Goal: Navigation & Orientation: Find specific page/section

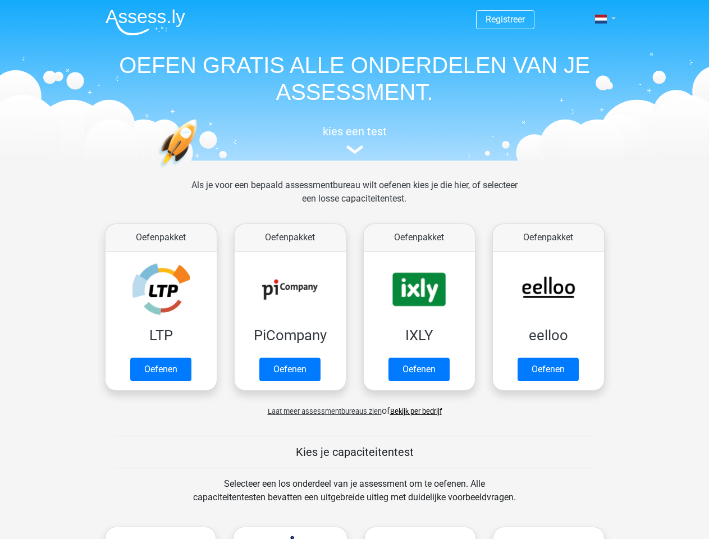
click at [601, 19] on span at bounding box center [601, 19] width 12 height 9
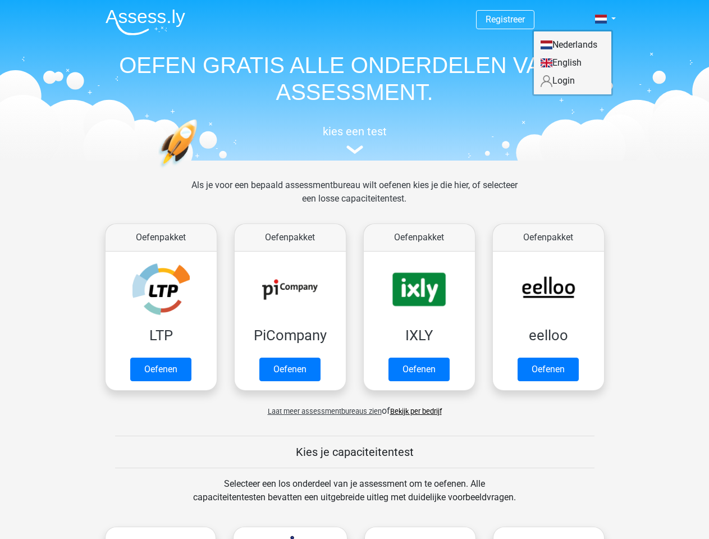
click at [321, 411] on span "Laat meer assessmentbureaus zien" at bounding box center [325, 411] width 114 height 8
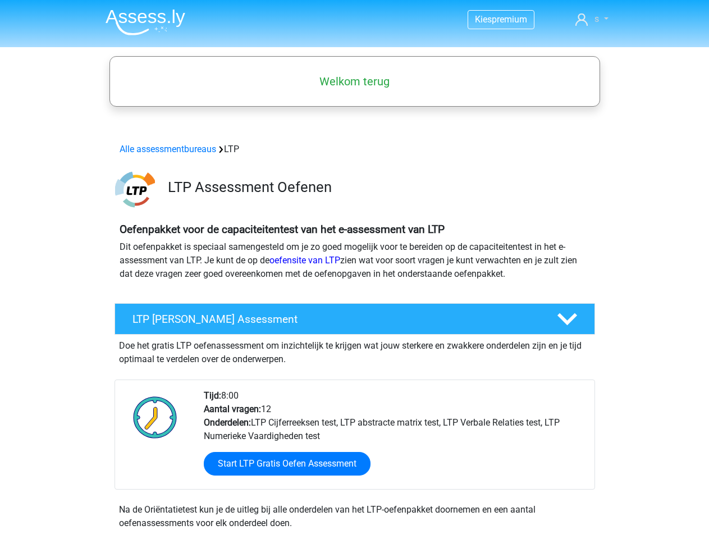
click at [591, 19] on link "s" at bounding box center [592, 18] width 42 height 13
